Goal: Information Seeking & Learning: Understand process/instructions

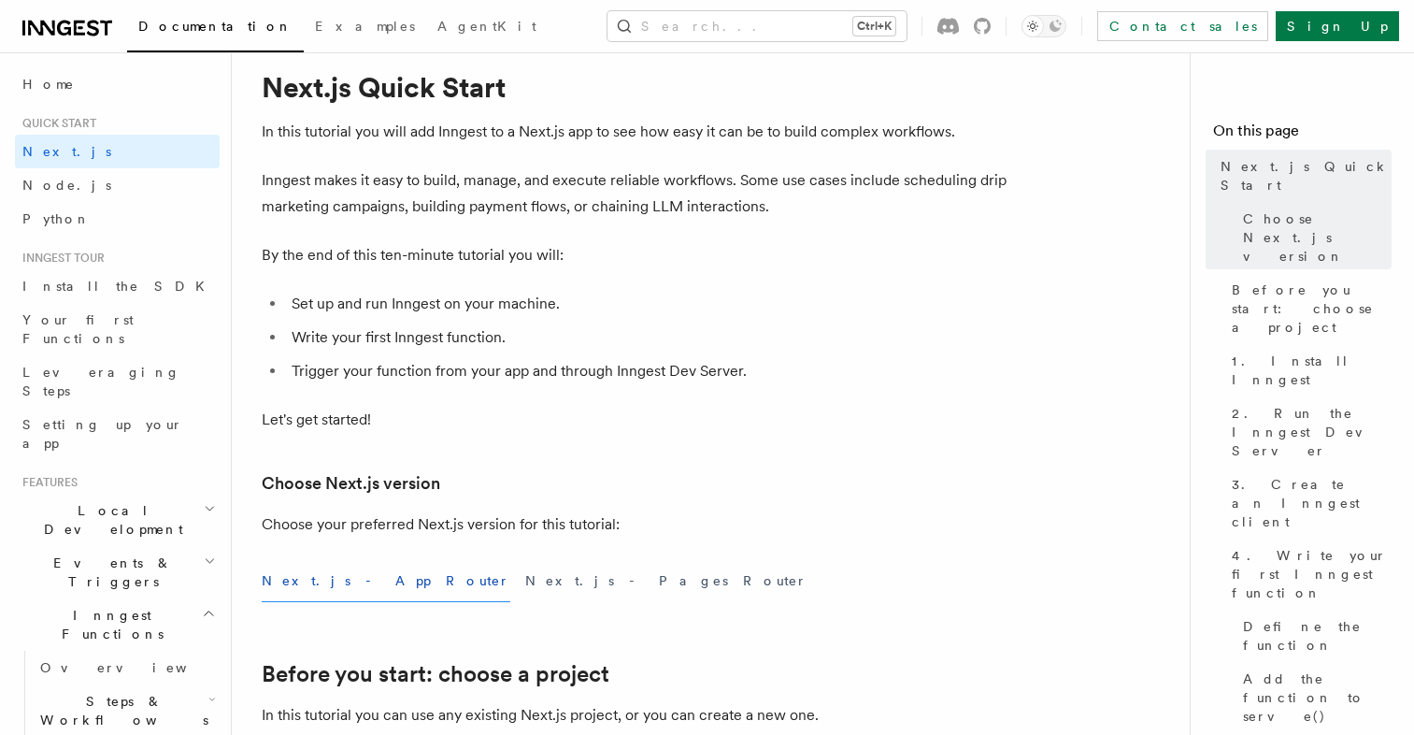
scroll to position [57, 0]
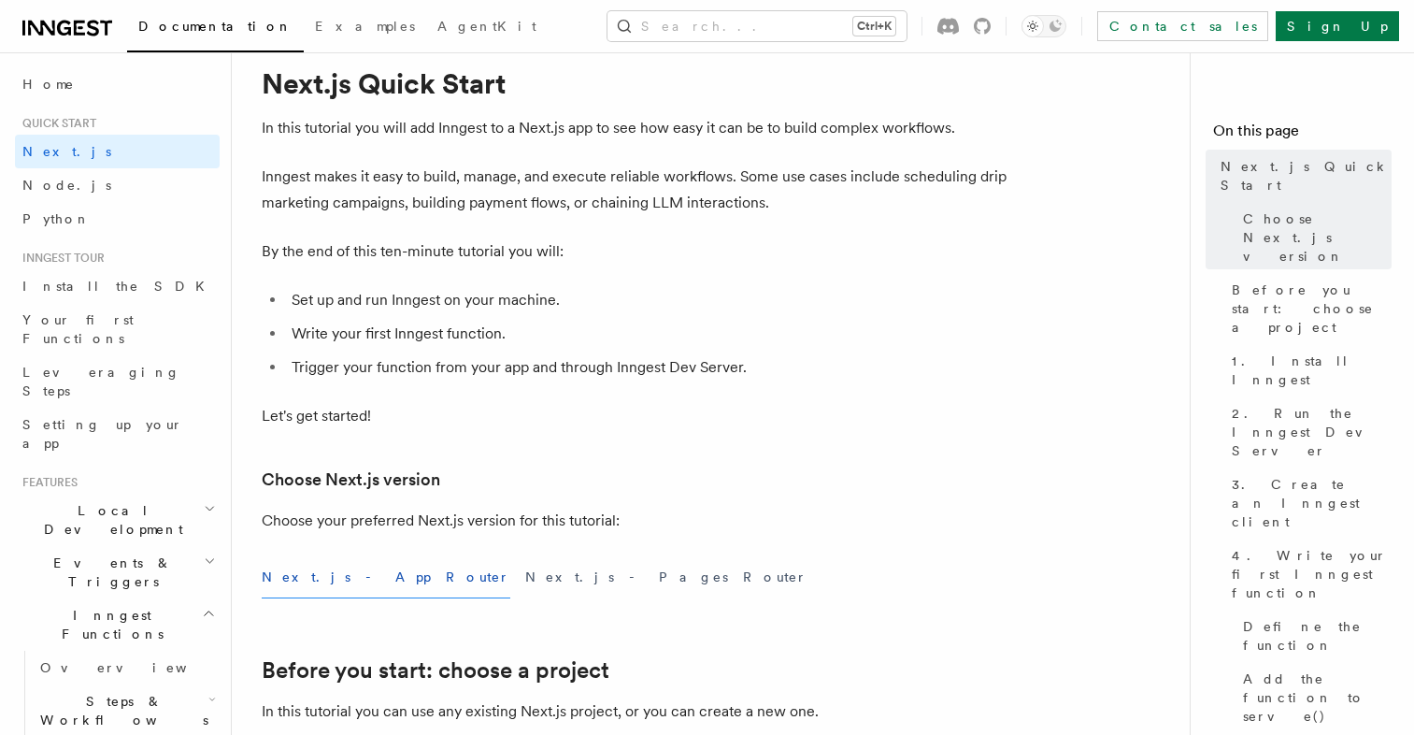
click at [321, 288] on li "Set up and run Inngest on your machine." at bounding box center [647, 300] width 723 height 26
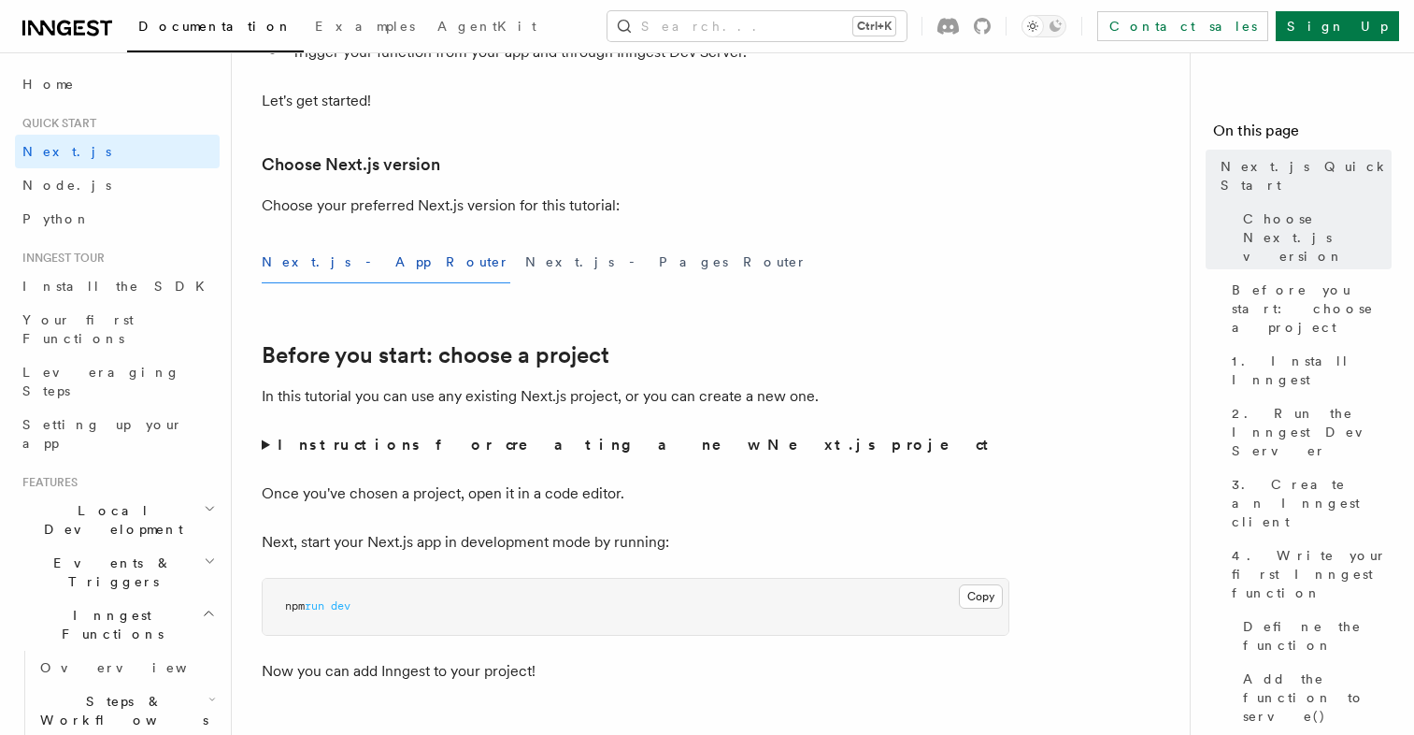
scroll to position [399, 0]
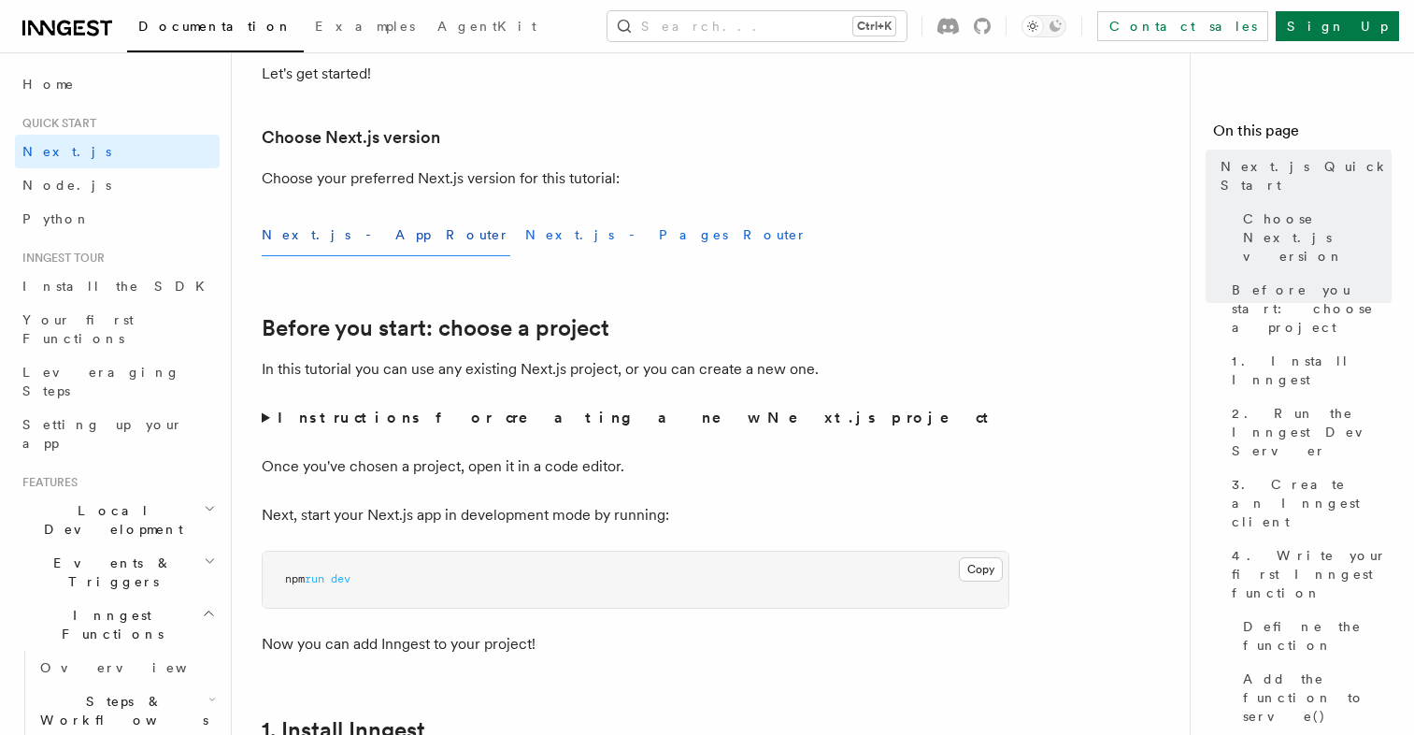
click at [525, 250] on button "Next.js - Pages Router" at bounding box center [666, 235] width 282 height 42
click at [340, 224] on button "Next.js - App Router" at bounding box center [386, 235] width 249 height 42
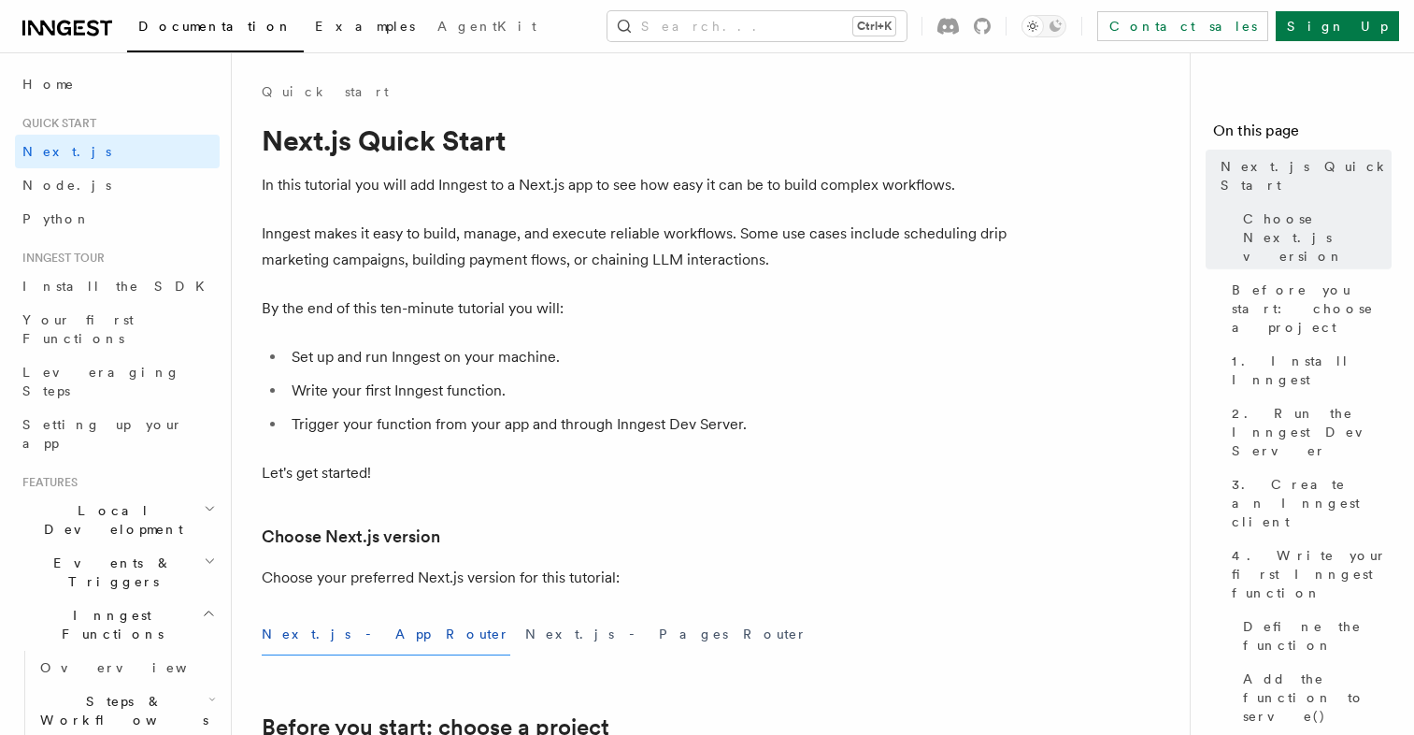
click at [304, 38] on link "Examples" at bounding box center [365, 28] width 122 height 45
